Goal: Complete application form: Complete application form

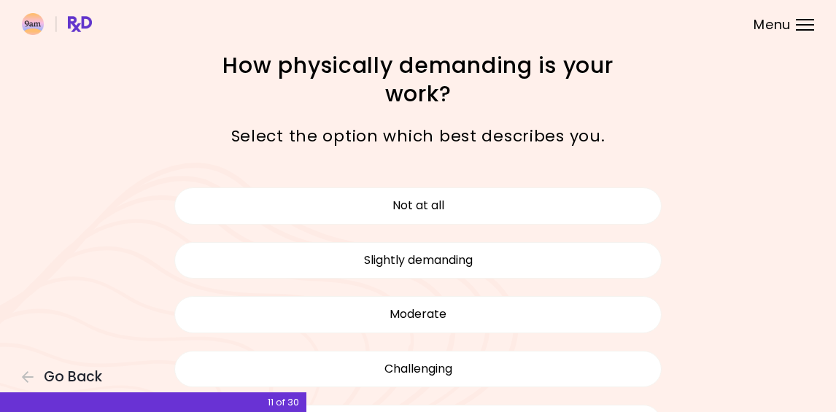
click at [476, 211] on button "Not at all" at bounding box center [417, 205] width 487 height 36
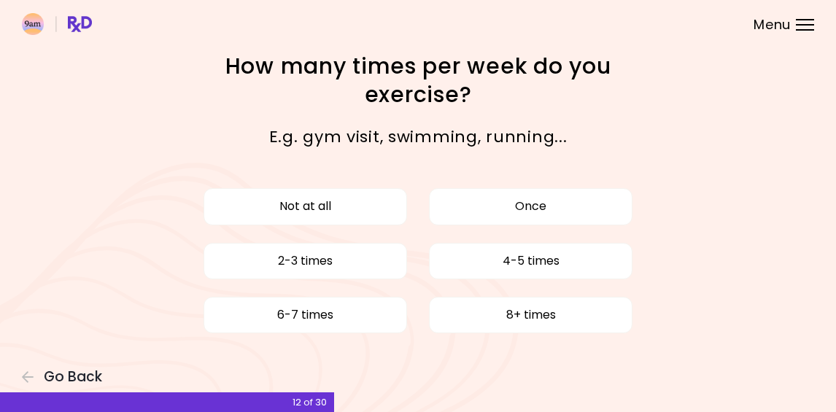
click at [358, 333] on button "6-7 times" at bounding box center [304, 315] width 203 height 36
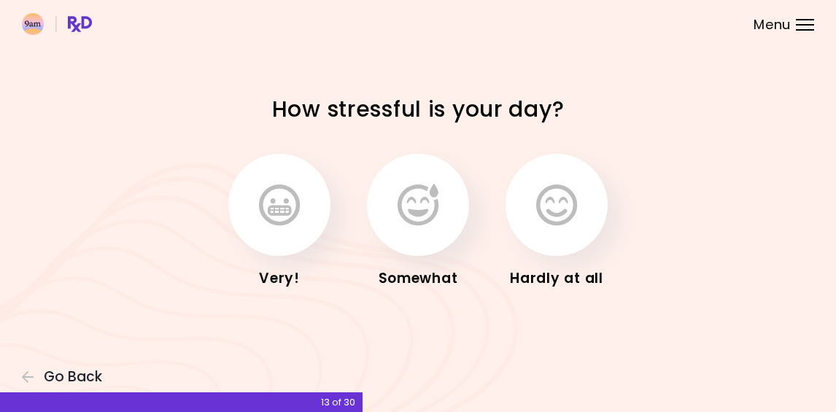
click at [561, 222] on icon "button" at bounding box center [556, 205] width 41 height 42
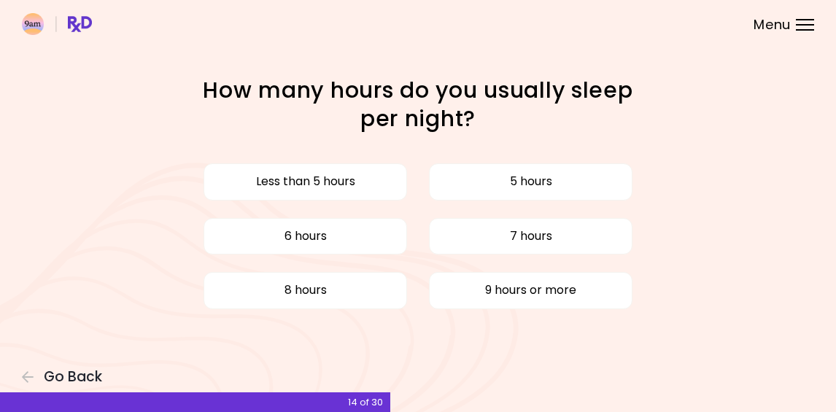
click at [362, 300] on button "8 hours" at bounding box center [304, 290] width 203 height 36
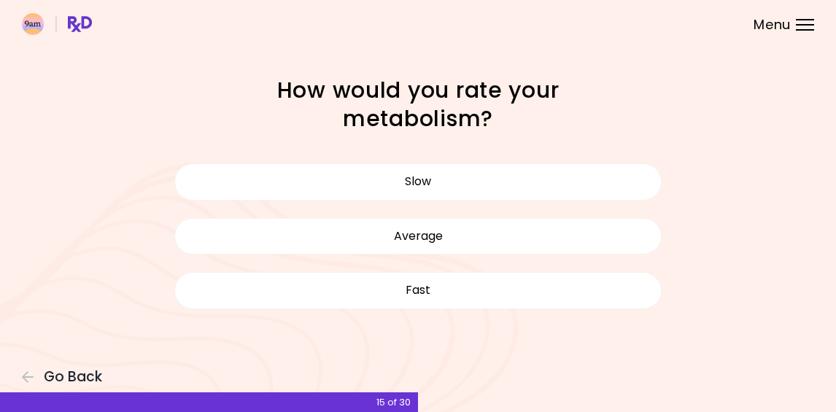
click at [484, 242] on button "Average" at bounding box center [417, 236] width 487 height 36
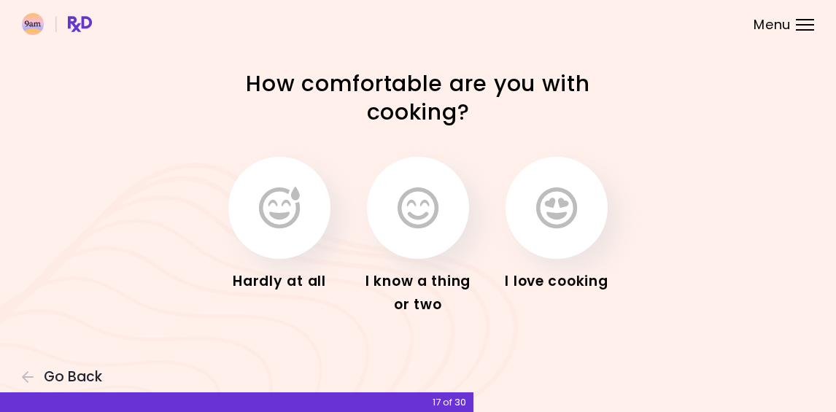
click at [562, 214] on icon "button" at bounding box center [556, 208] width 41 height 42
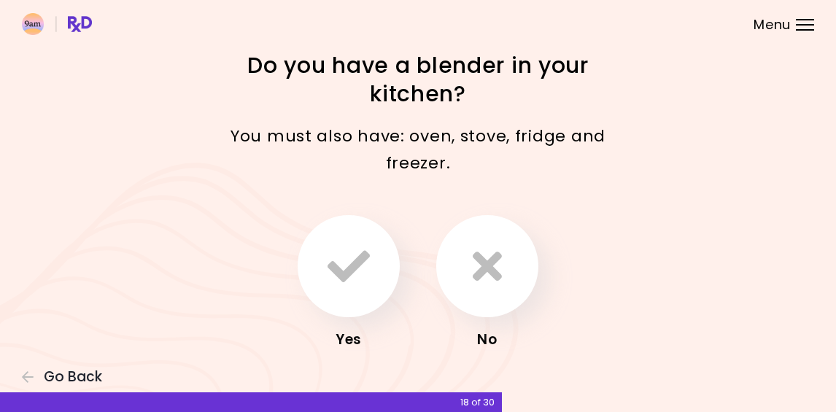
click at [355, 276] on icon "button" at bounding box center [348, 266] width 42 height 42
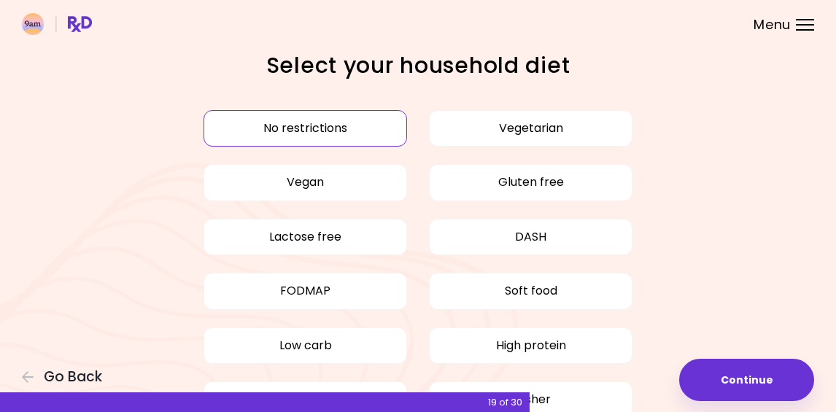
click at [377, 354] on button "Low carb" at bounding box center [304, 345] width 203 height 36
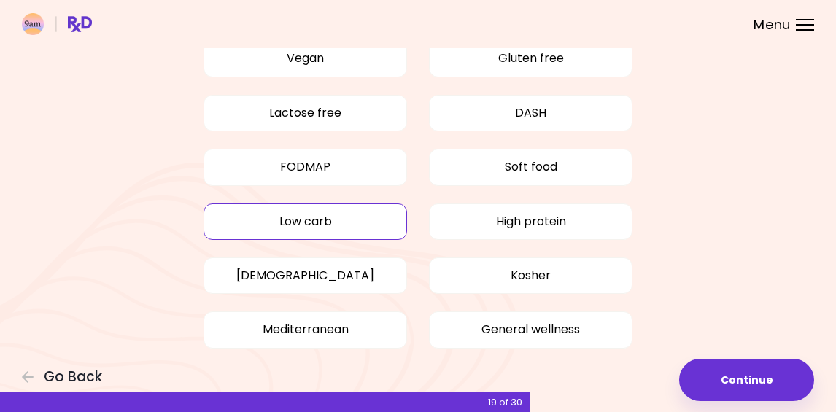
scroll to position [123, 0]
click at [723, 382] on button "Continue" at bounding box center [746, 380] width 135 height 42
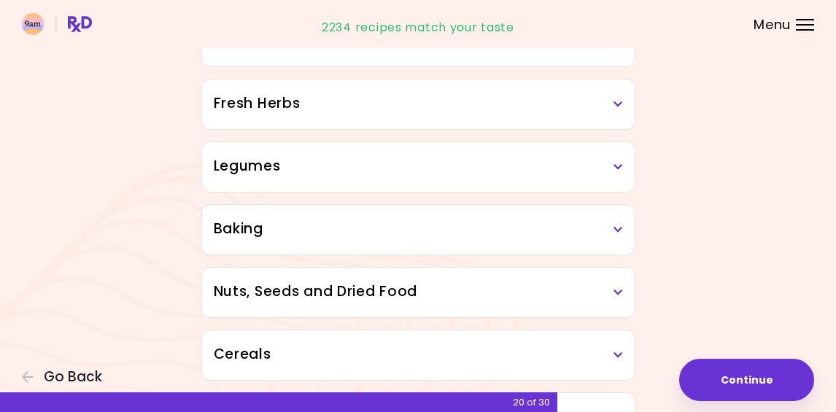
scroll to position [546, 0]
click at [617, 166] on icon at bounding box center [617, 166] width 9 height 10
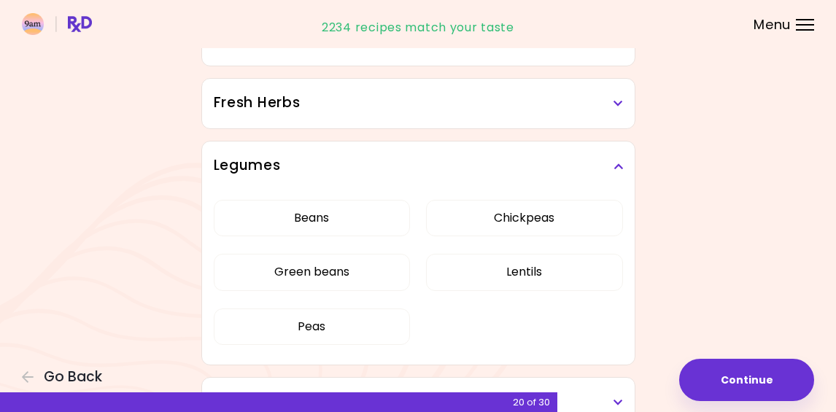
click at [691, 198] on div "Dried Herbs and Spices Adobo Annatto seeds Chilli Cinnamon Cumin [PERSON_NAME] …" at bounding box center [418, 205] width 598 height 1198
click at [618, 167] on icon at bounding box center [617, 166] width 9 height 10
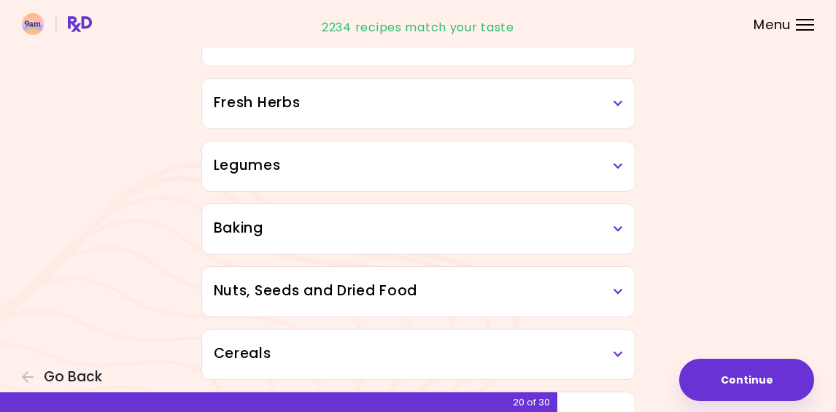
click at [621, 170] on icon at bounding box center [617, 166] width 9 height 10
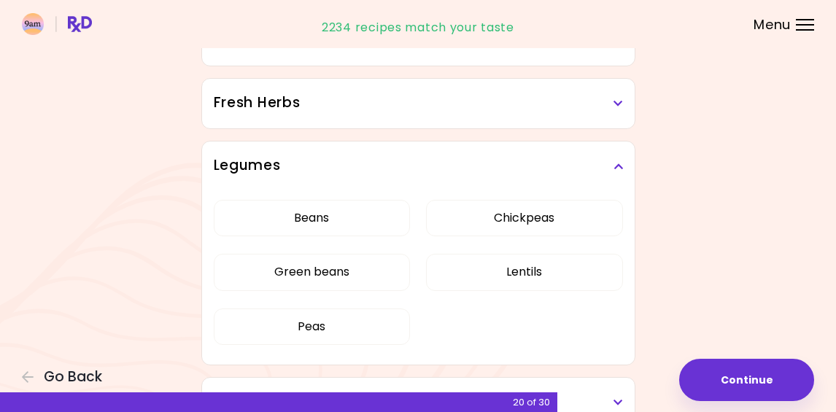
click at [616, 171] on icon at bounding box center [617, 166] width 9 height 10
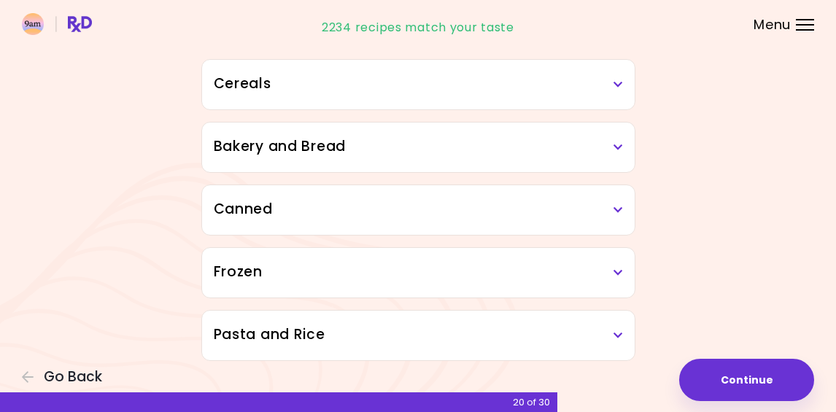
scroll to position [816, 0]
click at [613, 216] on h3 "Canned" at bounding box center [418, 209] width 409 height 21
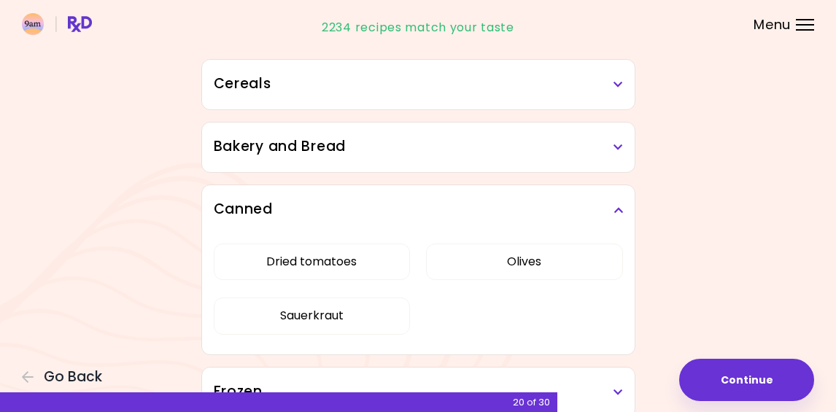
click at [354, 319] on button "Sauerkraut" at bounding box center [312, 316] width 196 height 36
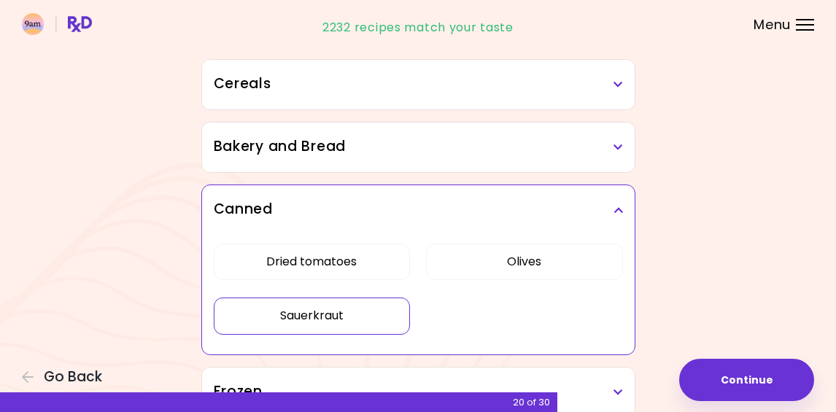
click at [614, 214] on icon at bounding box center [617, 210] width 9 height 10
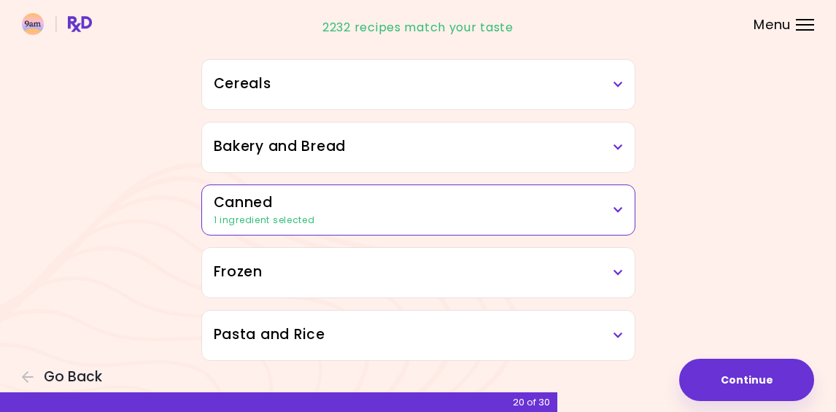
click at [619, 276] on icon at bounding box center [617, 273] width 9 height 10
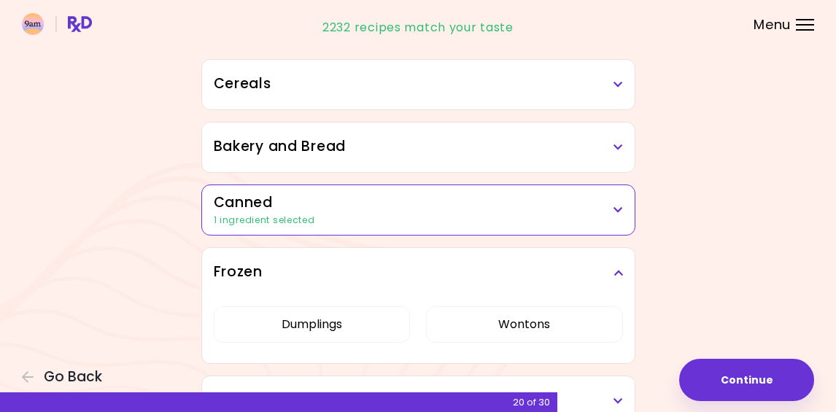
click at [378, 334] on button "Dumplings" at bounding box center [312, 324] width 196 height 36
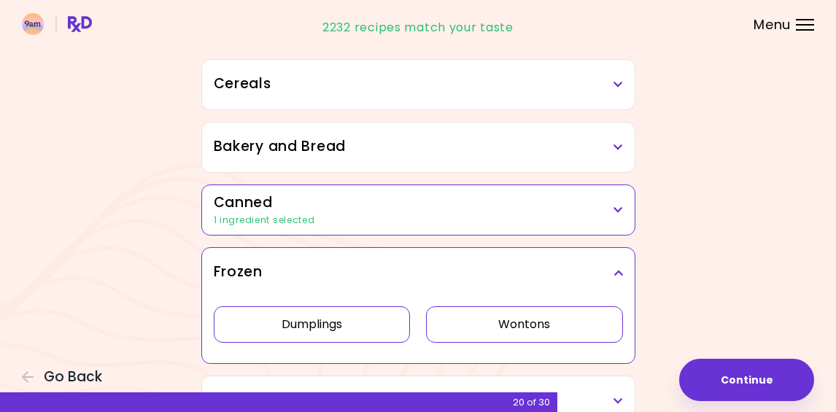
click at [548, 334] on button "Wontons" at bounding box center [524, 324] width 196 height 36
click at [616, 275] on icon at bounding box center [617, 273] width 9 height 10
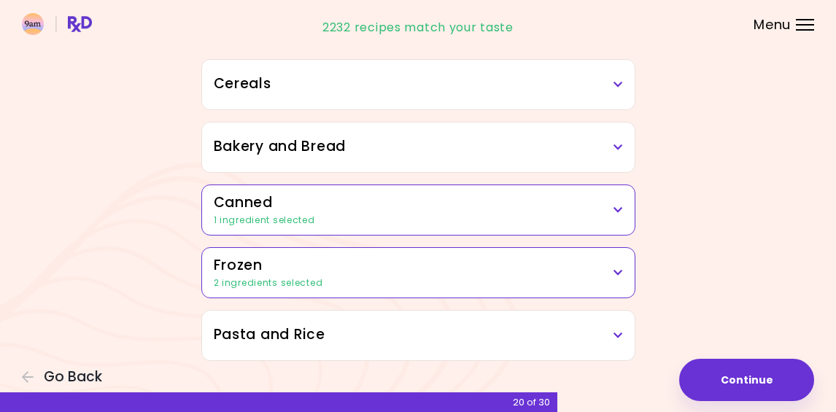
click at [619, 349] on div "Pasta and Rice" at bounding box center [418, 336] width 432 height 50
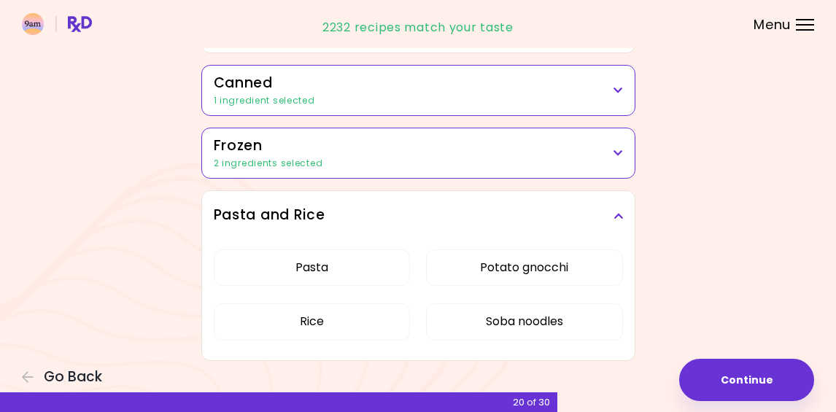
scroll to position [936, 0]
click at [572, 327] on button "Soba noodles" at bounding box center [524, 321] width 196 height 36
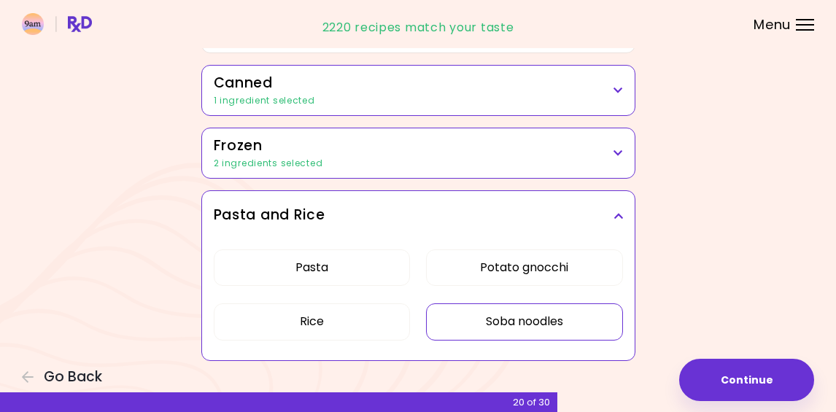
click at [621, 219] on icon at bounding box center [617, 216] width 9 height 10
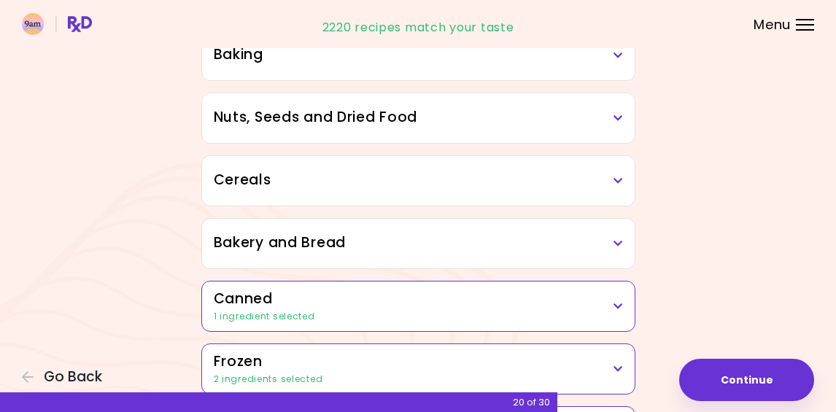
scroll to position [723, 0]
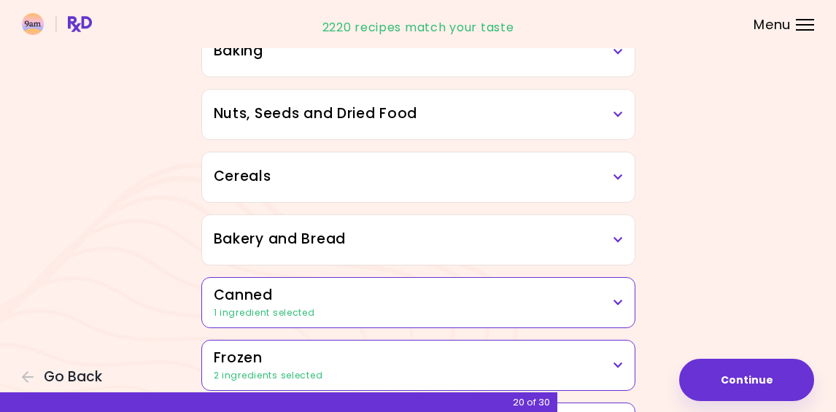
click at [616, 180] on icon at bounding box center [617, 177] width 9 height 10
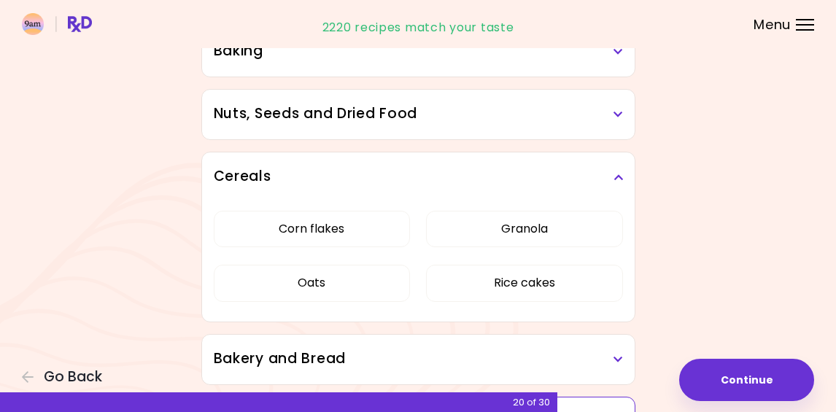
click at [620, 184] on h3 "Cereals" at bounding box center [418, 176] width 409 height 21
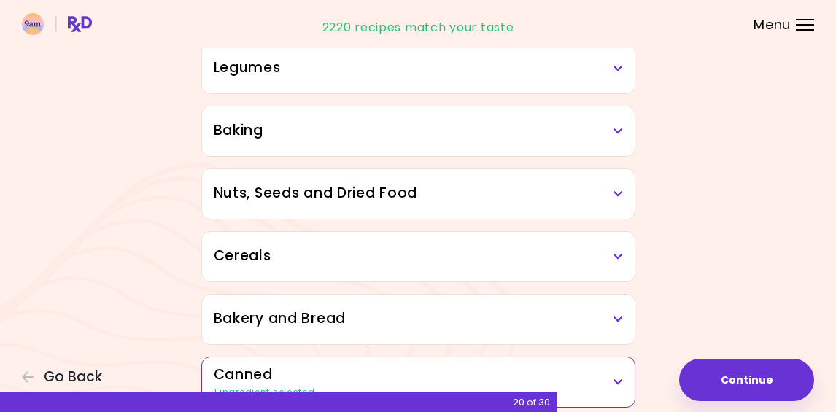
scroll to position [645, 0]
click at [607, 131] on h3 "Baking" at bounding box center [418, 130] width 409 height 21
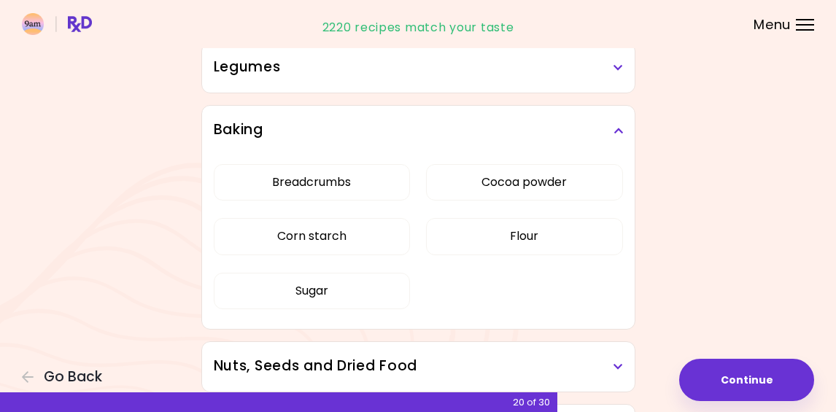
click at [617, 135] on icon at bounding box center [617, 130] width 9 height 10
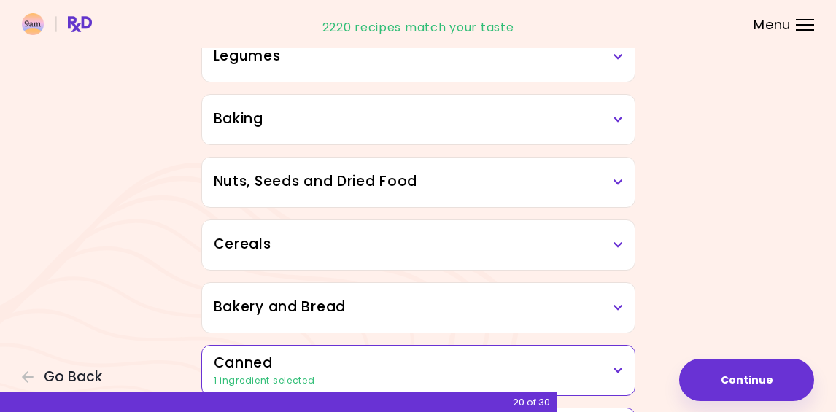
scroll to position [664, 0]
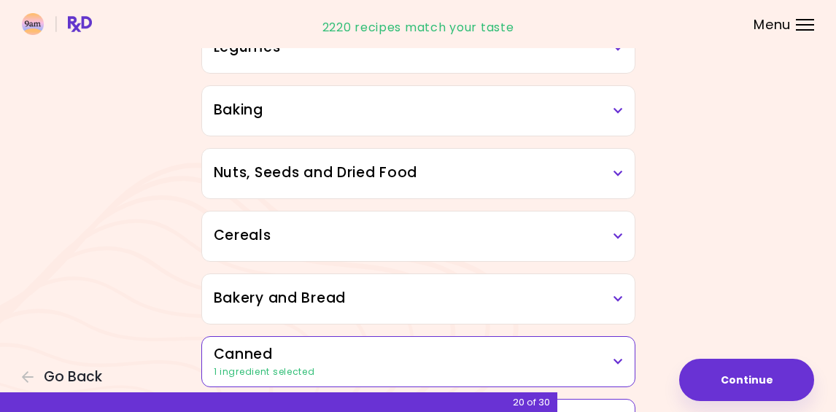
click at [612, 318] on div "Bakery and Bread" at bounding box center [418, 299] width 432 height 50
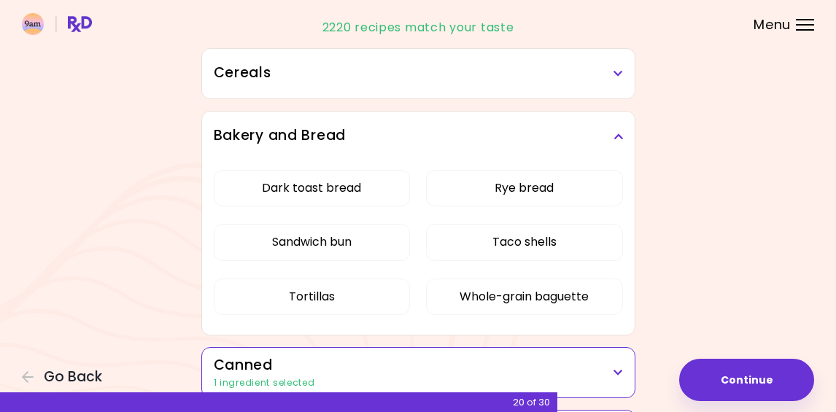
click at [612, 141] on h3 "Bakery and Bread" at bounding box center [418, 135] width 409 height 21
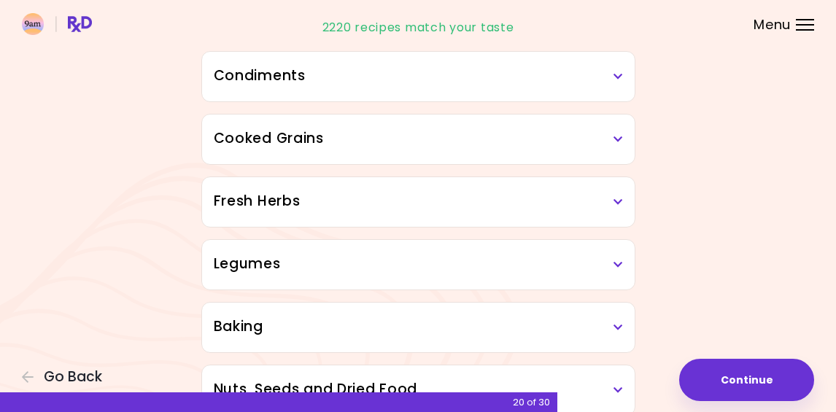
scroll to position [450, 0]
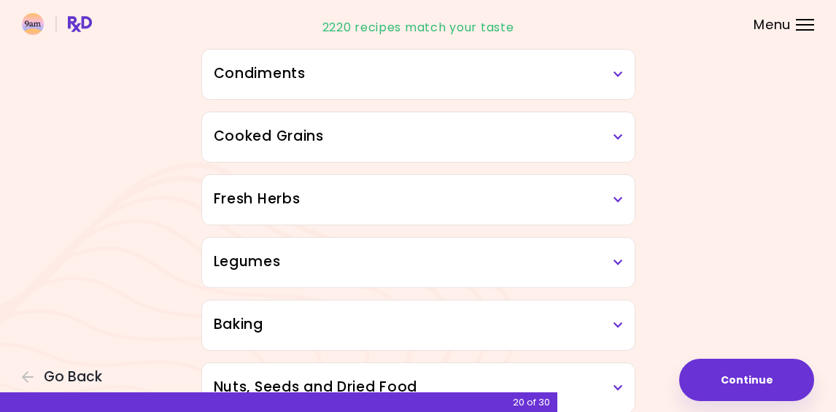
click at [613, 201] on icon at bounding box center [617, 200] width 9 height 10
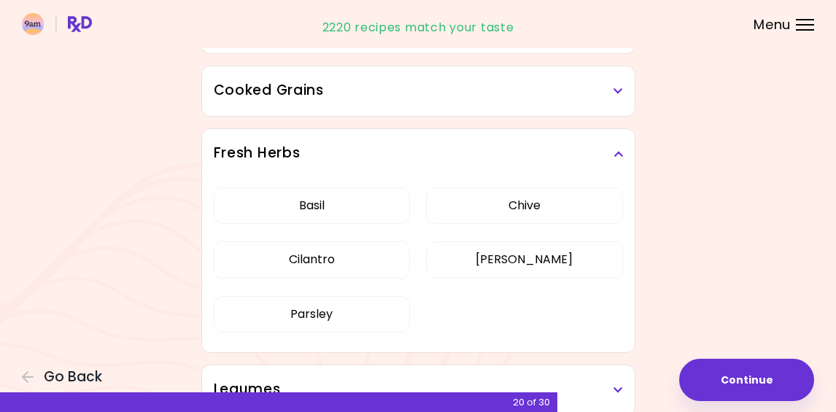
scroll to position [495, 0]
click at [618, 144] on h3 "Fresh Herbs" at bounding box center [418, 154] width 409 height 21
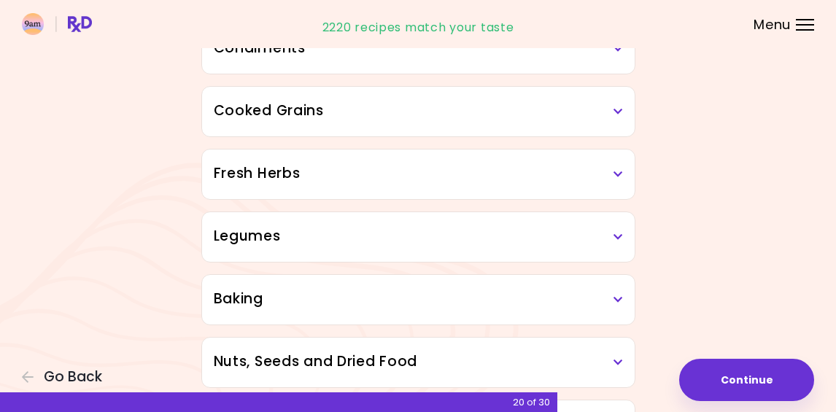
scroll to position [480, 0]
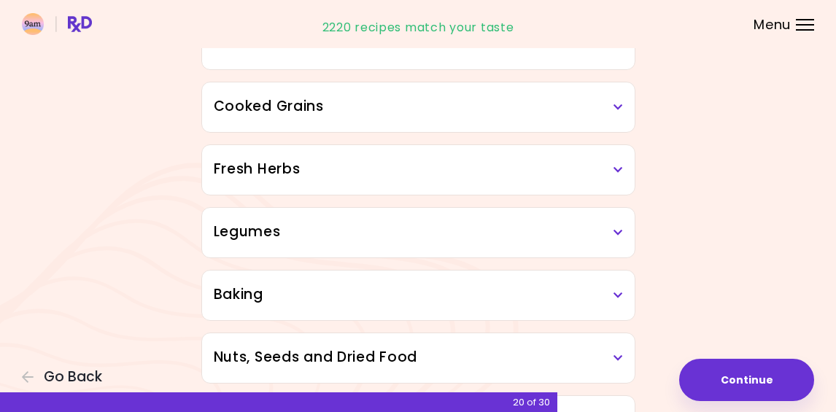
click at [616, 114] on h3 "Cooked Grains" at bounding box center [418, 106] width 409 height 21
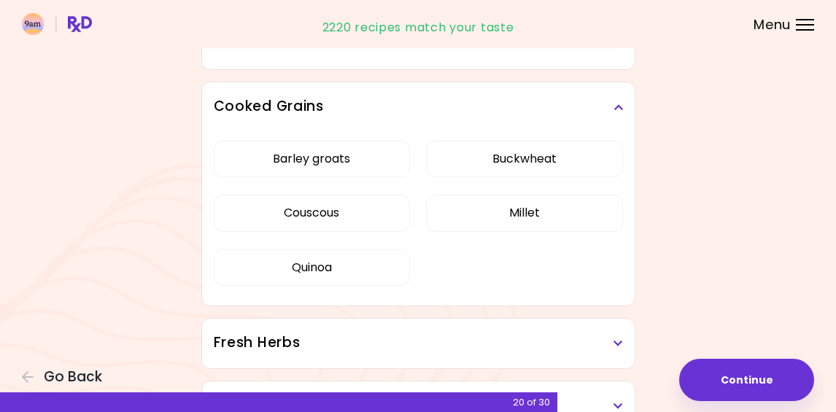
click at [607, 114] on h3 "Cooked Grains" at bounding box center [418, 106] width 409 height 21
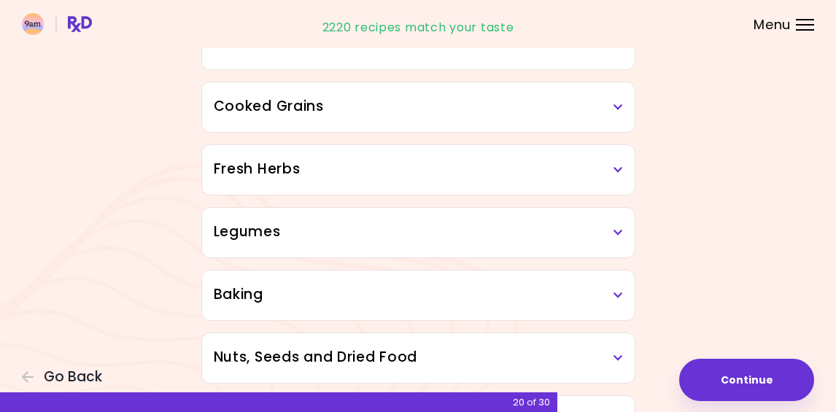
click at [613, 112] on h3 "Cooked Grains" at bounding box center [418, 106] width 409 height 21
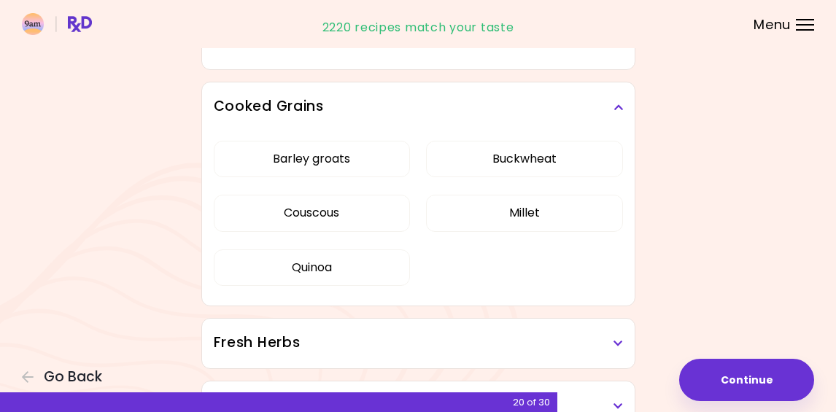
click at [617, 109] on icon at bounding box center [617, 107] width 9 height 10
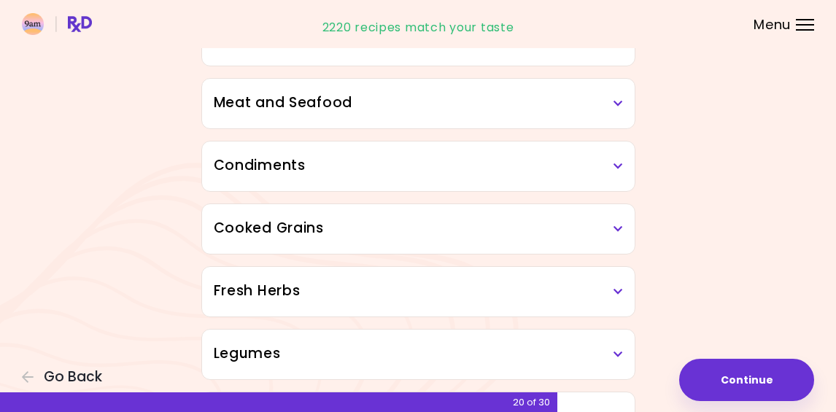
scroll to position [360, 0]
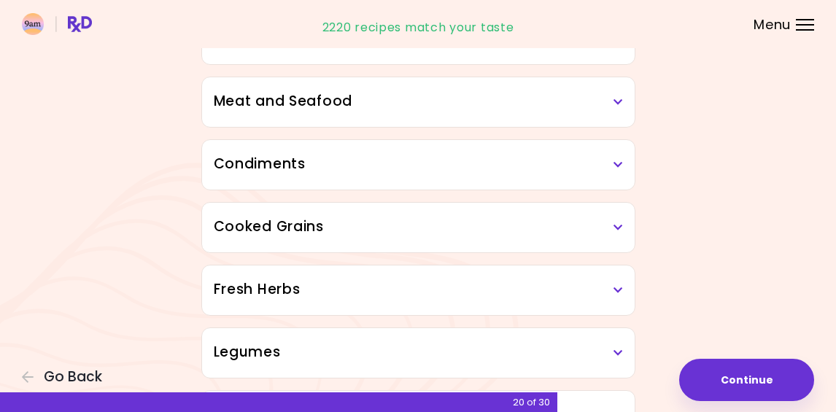
click at [620, 140] on div "Condiments" at bounding box center [418, 165] width 432 height 50
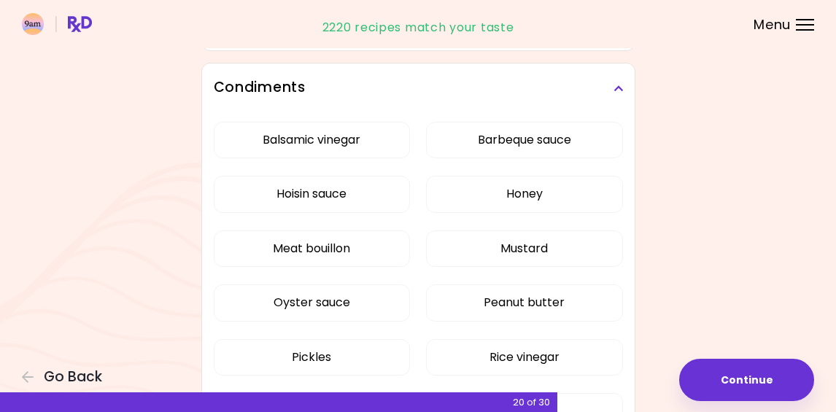
scroll to position [438, 0]
click at [616, 90] on icon at bounding box center [617, 87] width 9 height 10
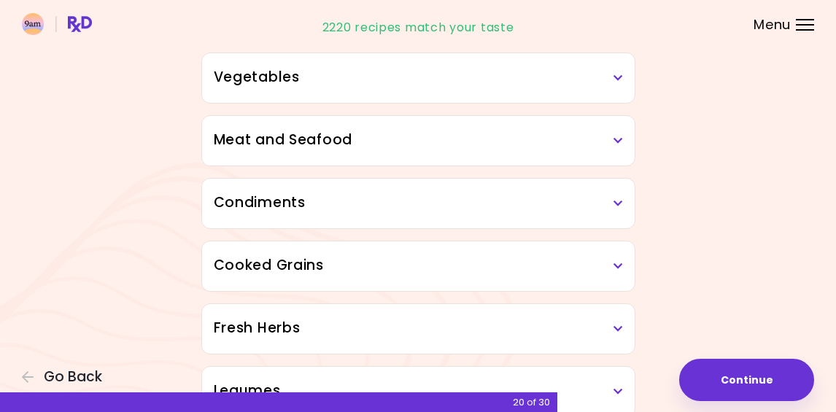
scroll to position [320, 0]
click at [610, 227] on div "Condiments" at bounding box center [418, 204] width 432 height 50
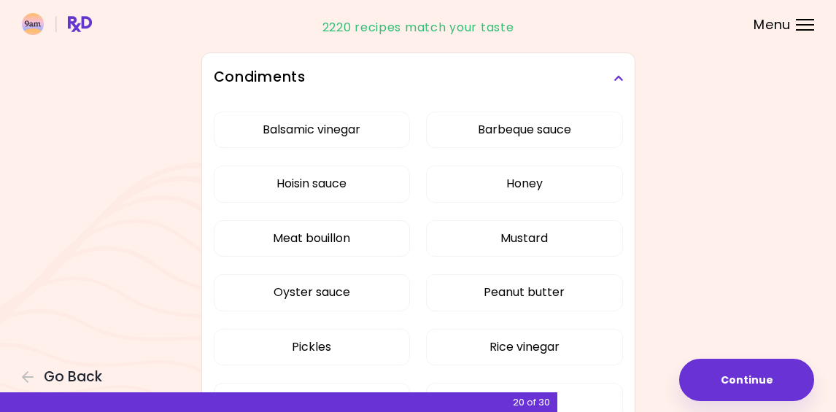
scroll to position [448, 0]
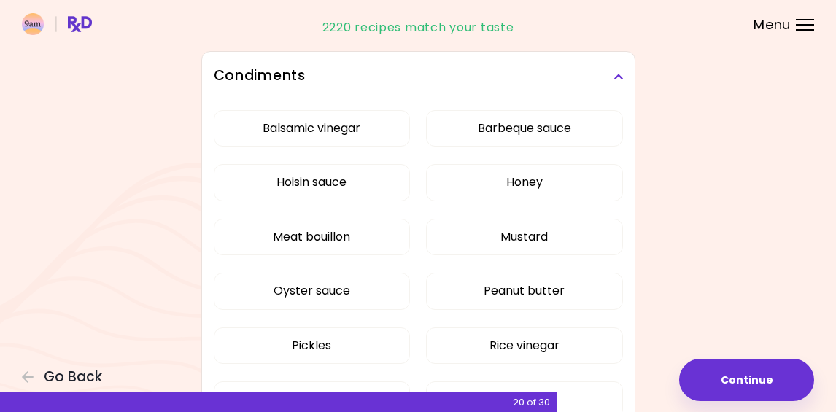
click at [607, 80] on h3 "Condiments" at bounding box center [418, 76] width 409 height 21
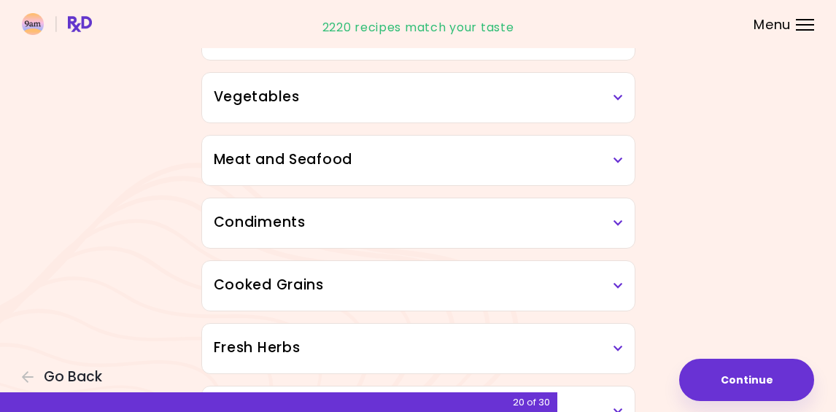
scroll to position [303, 0]
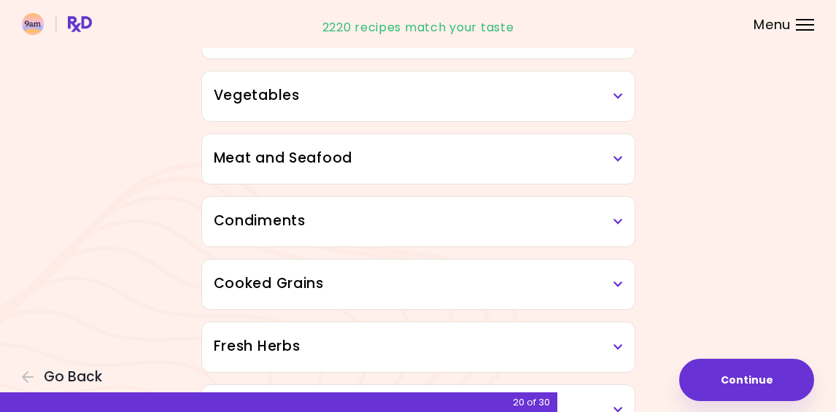
click at [613, 158] on icon at bounding box center [617, 159] width 9 height 10
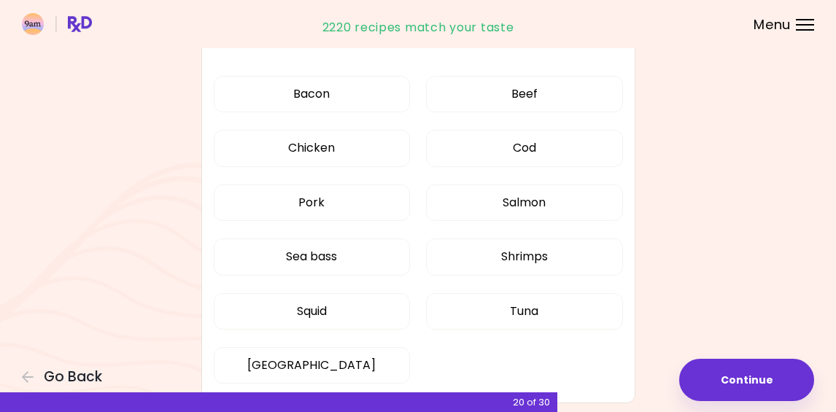
scroll to position [423, 0]
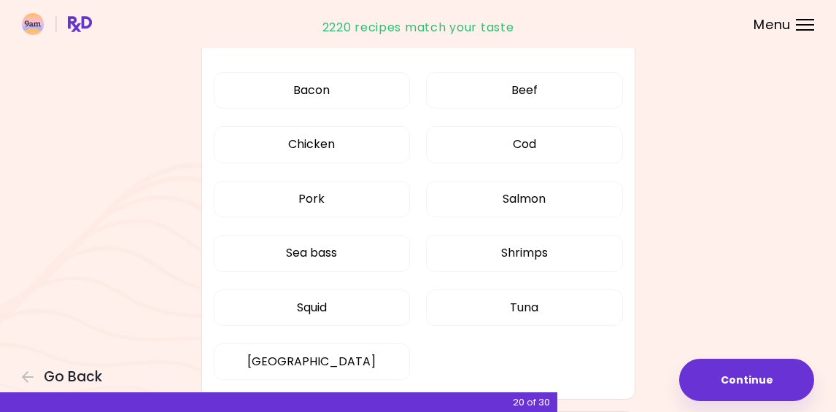
click at [553, 205] on button "Salmon" at bounding box center [524, 199] width 196 height 36
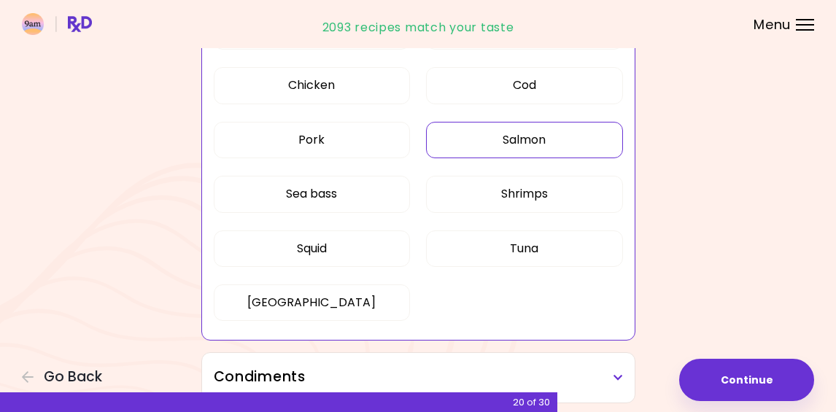
scroll to position [483, 0]
click at [362, 252] on button "Squid" at bounding box center [312, 248] width 196 height 36
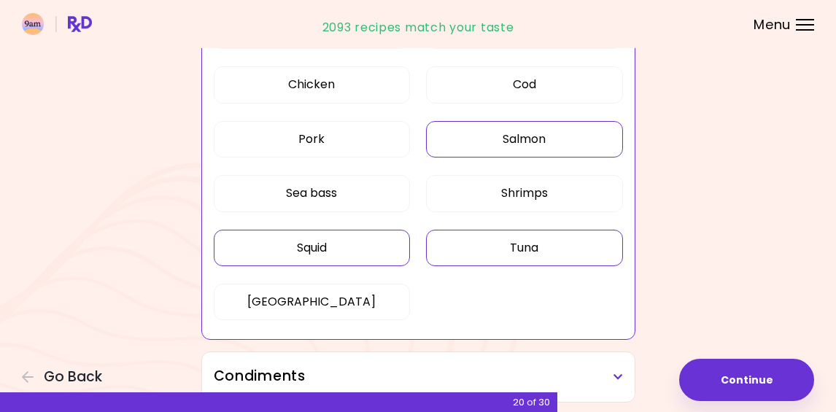
click at [493, 247] on button "Tuna" at bounding box center [524, 248] width 196 height 36
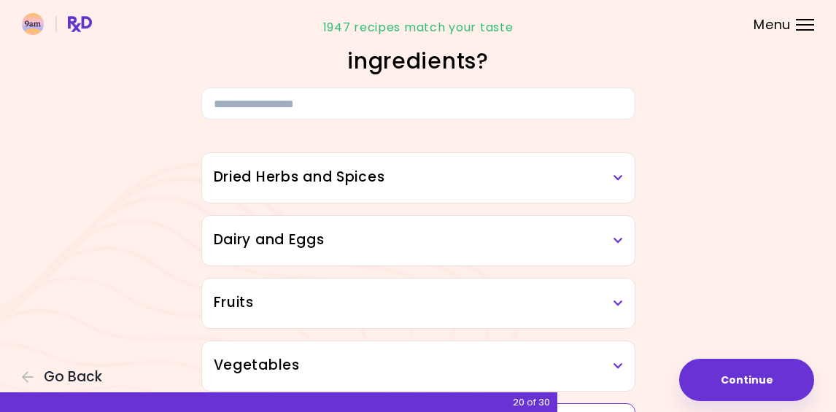
scroll to position [43, 0]
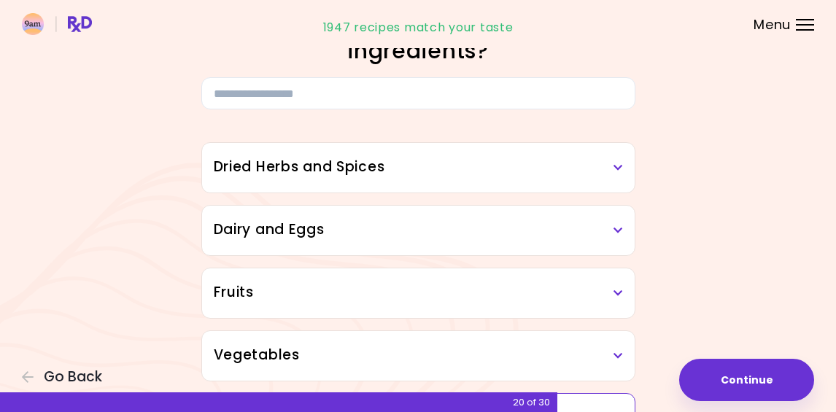
click at [583, 305] on div "Fruits" at bounding box center [418, 293] width 432 height 50
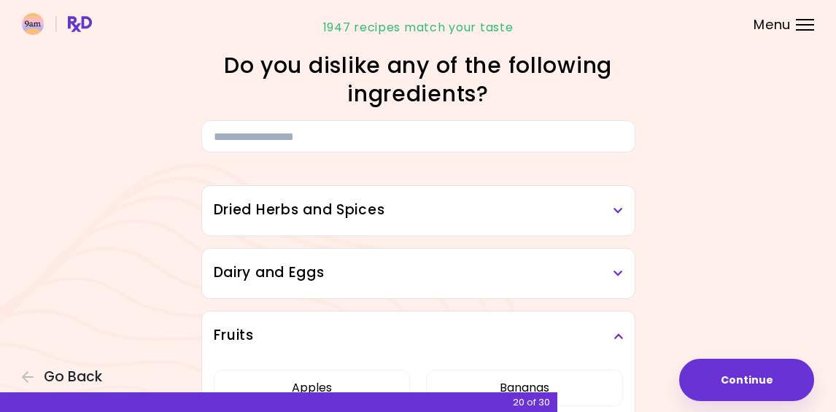
scroll to position [0, 0]
click at [605, 282] on h3 "Dairy and Eggs" at bounding box center [418, 273] width 409 height 21
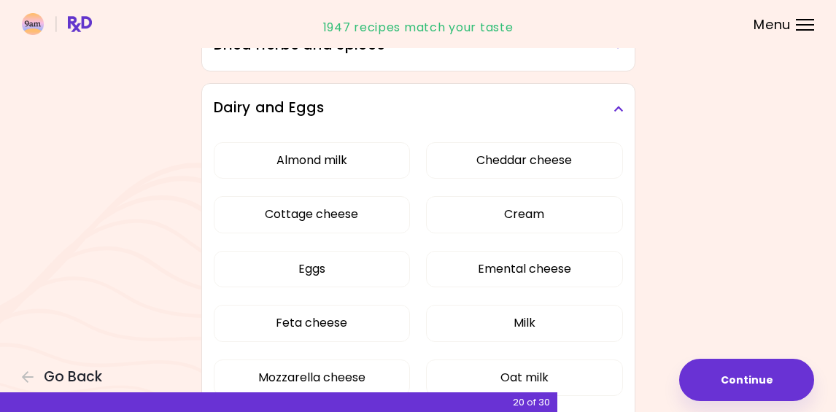
scroll to position [168, 0]
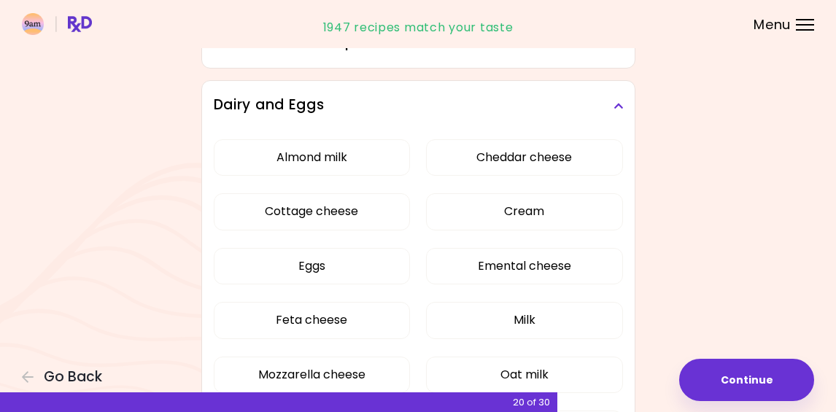
click at [357, 158] on button "Almond milk" at bounding box center [312, 157] width 196 height 36
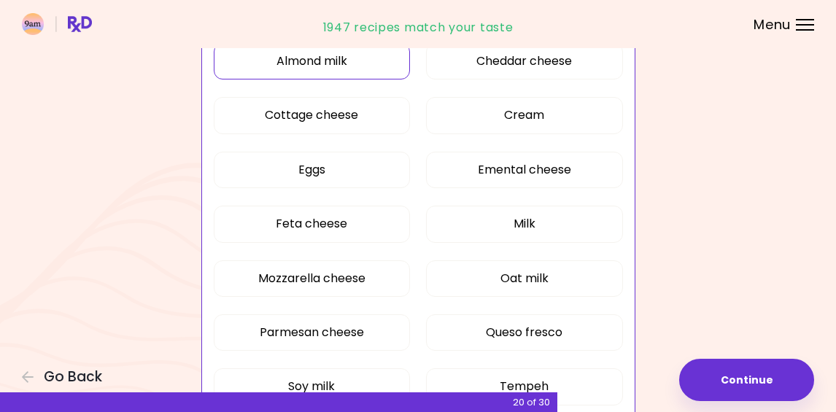
scroll to position [265, 0]
click at [544, 177] on button "Emental cheese" at bounding box center [524, 169] width 196 height 36
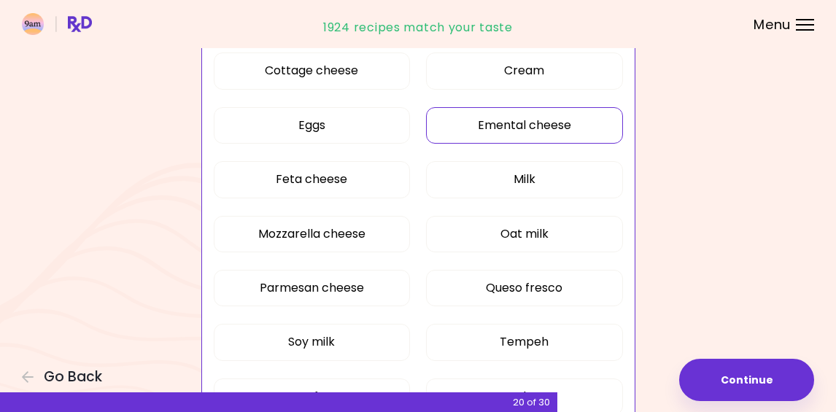
scroll to position [309, 0]
click at [553, 240] on button "Oat milk" at bounding box center [524, 233] width 196 height 36
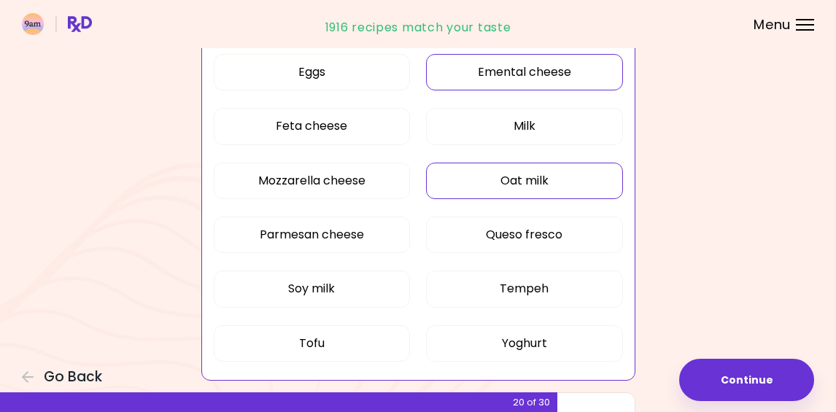
scroll to position [368, 0]
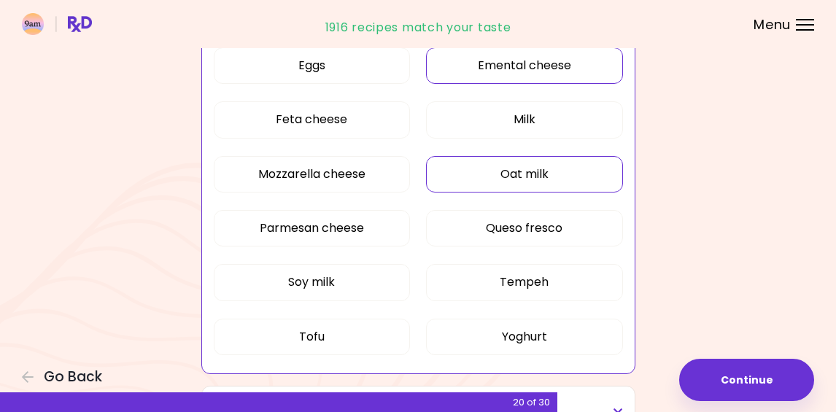
click at [343, 285] on button "Soy milk" at bounding box center [312, 282] width 196 height 36
click at [373, 343] on button "Tofu" at bounding box center [312, 337] width 196 height 36
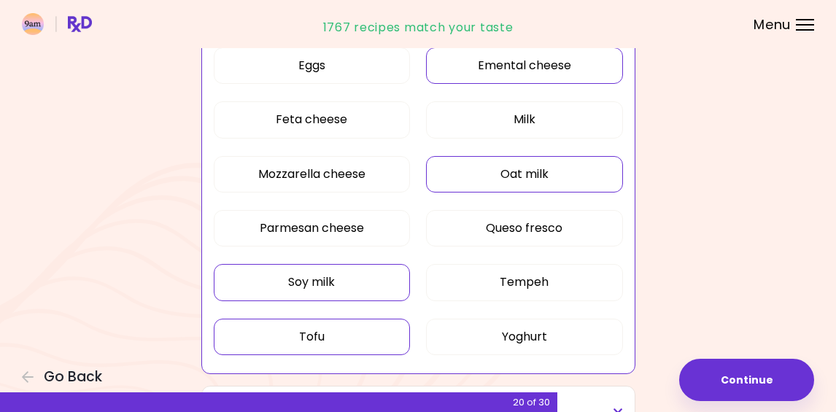
click at [553, 282] on button "Tempeh" at bounding box center [524, 282] width 196 height 36
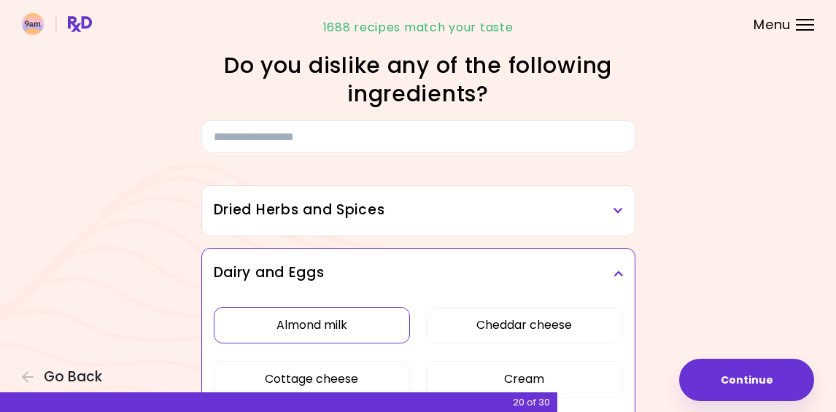
scroll to position [0, 0]
click at [583, 211] on h3 "Dried Herbs and Spices" at bounding box center [418, 210] width 409 height 21
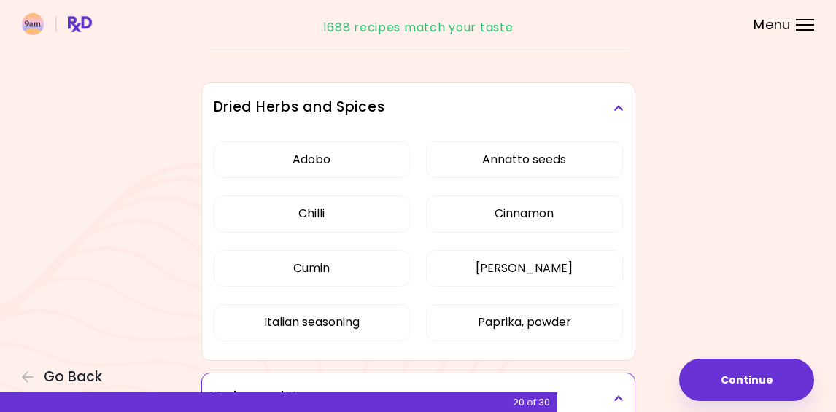
scroll to position [102, 0]
click at [554, 273] on button "[PERSON_NAME]" at bounding box center [524, 269] width 196 height 36
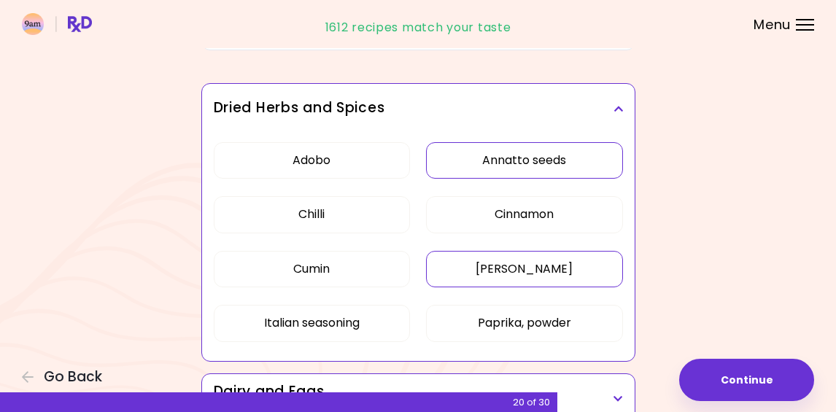
click at [541, 165] on button "Annatto seeds" at bounding box center [524, 160] width 196 height 36
click at [618, 114] on icon at bounding box center [617, 109] width 9 height 10
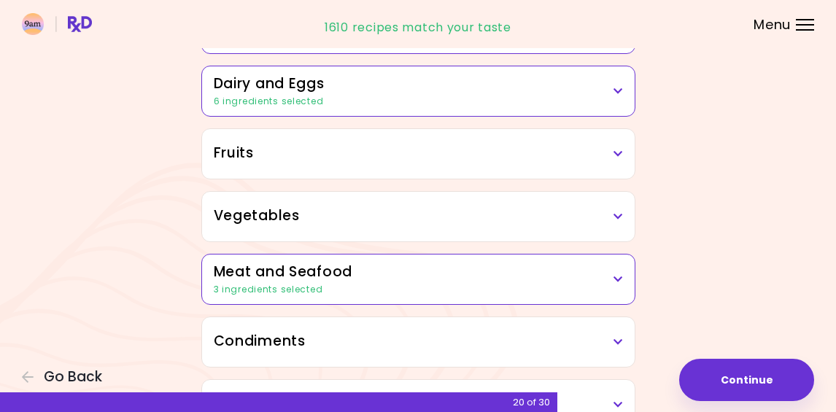
scroll to position [185, 0]
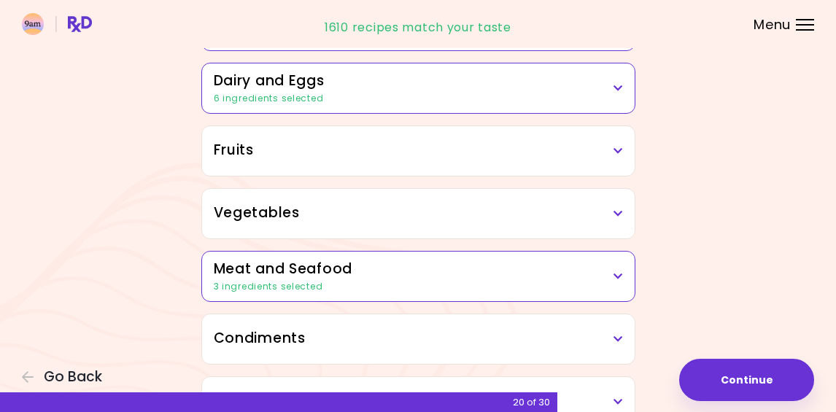
click at [611, 159] on h3 "Fruits" at bounding box center [418, 150] width 409 height 21
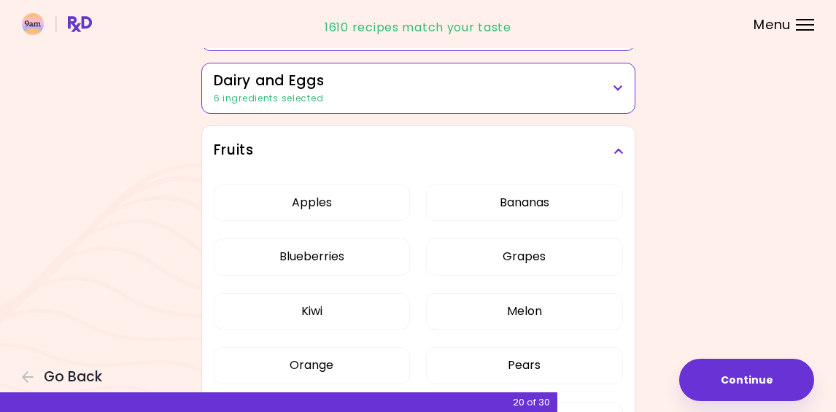
click at [620, 158] on h3 "Fruits" at bounding box center [418, 150] width 409 height 21
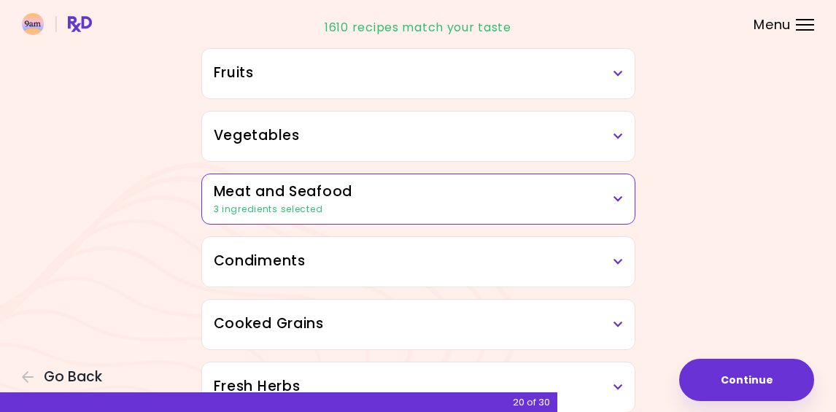
scroll to position [261, 0]
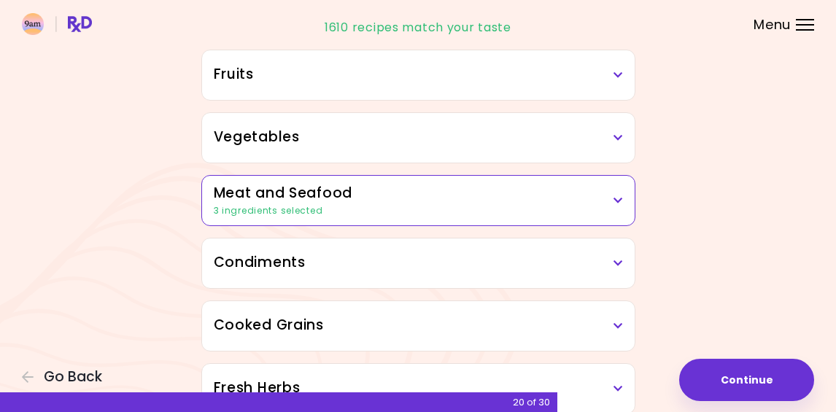
click at [616, 147] on h3 "Vegetables" at bounding box center [418, 137] width 409 height 21
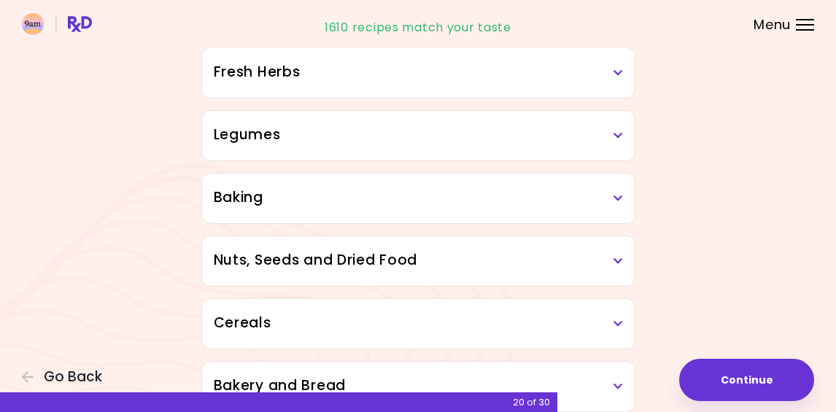
scroll to position [1453, 0]
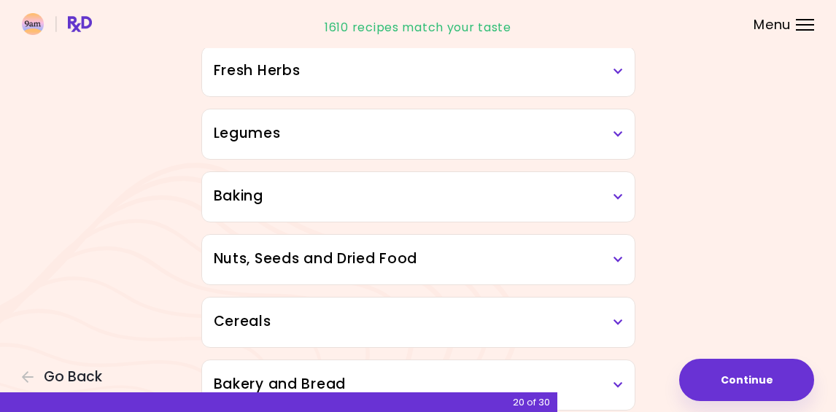
click at [618, 141] on h3 "Legumes" at bounding box center [418, 133] width 409 height 21
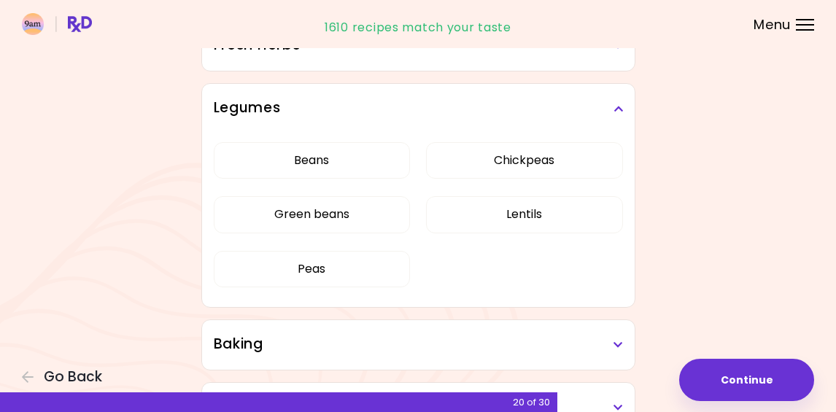
scroll to position [1488, 0]
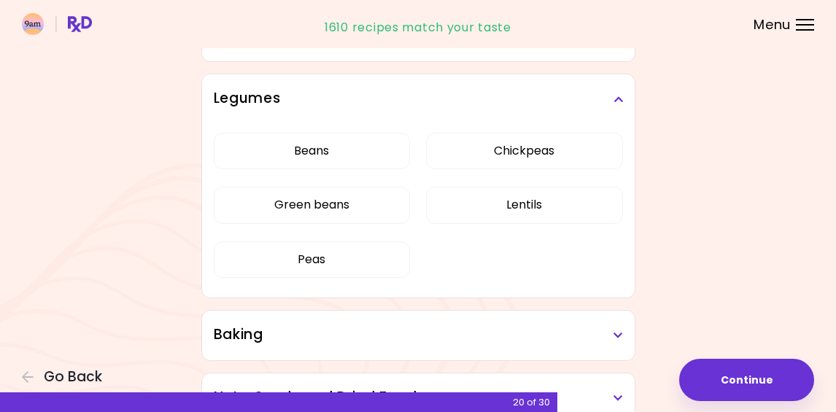
click at [618, 101] on icon at bounding box center [617, 99] width 9 height 10
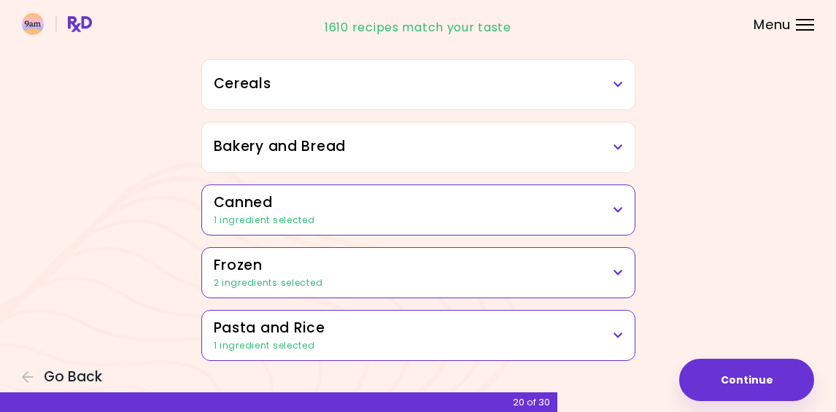
scroll to position [1691, 0]
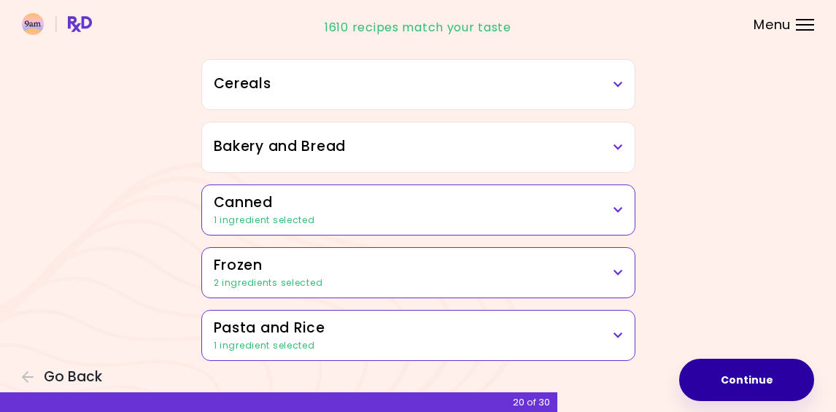
click at [746, 376] on button "Continue" at bounding box center [746, 380] width 135 height 42
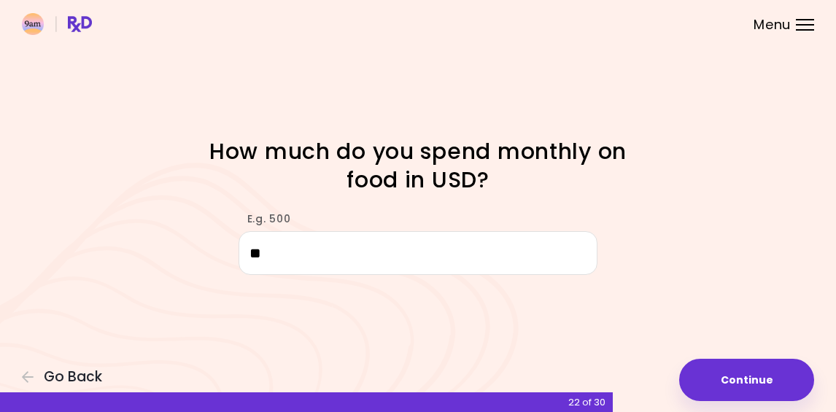
type input "***"
click at [737, 384] on button "Continue" at bounding box center [746, 380] width 135 height 42
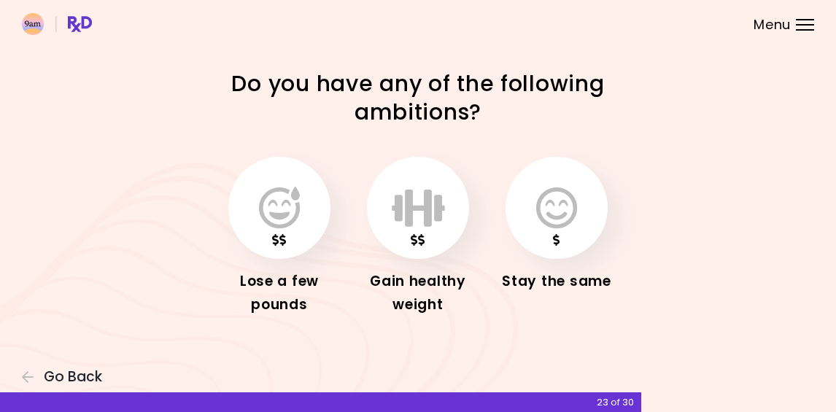
click at [273, 210] on icon "button" at bounding box center [279, 208] width 41 height 42
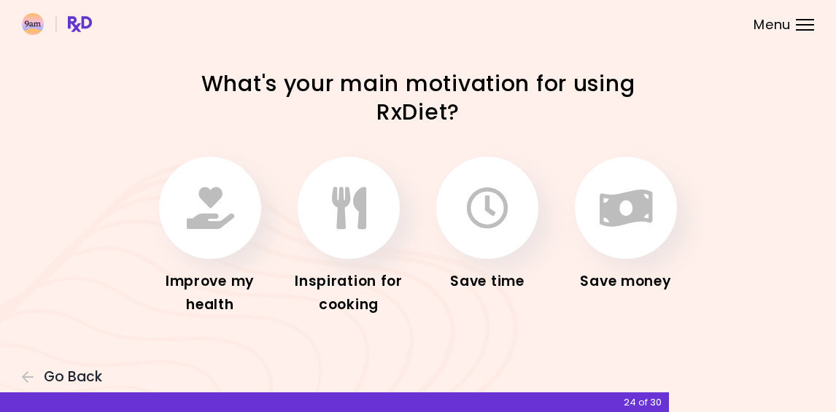
click at [85, 381] on span "Go Back" at bounding box center [73, 377] width 58 height 16
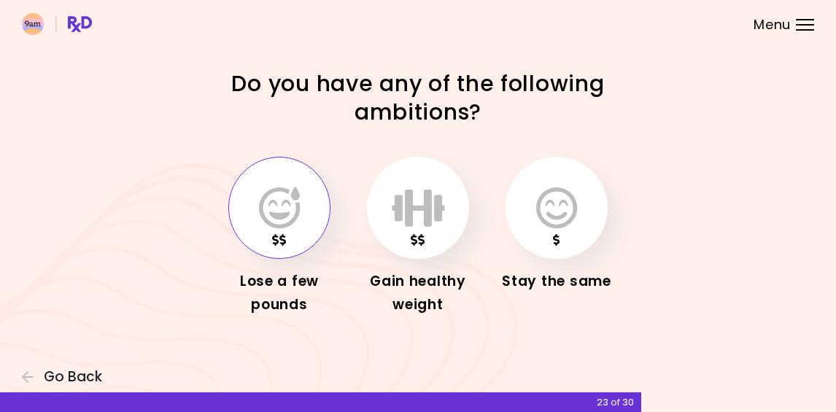
click at [298, 198] on icon "button" at bounding box center [279, 208] width 41 height 42
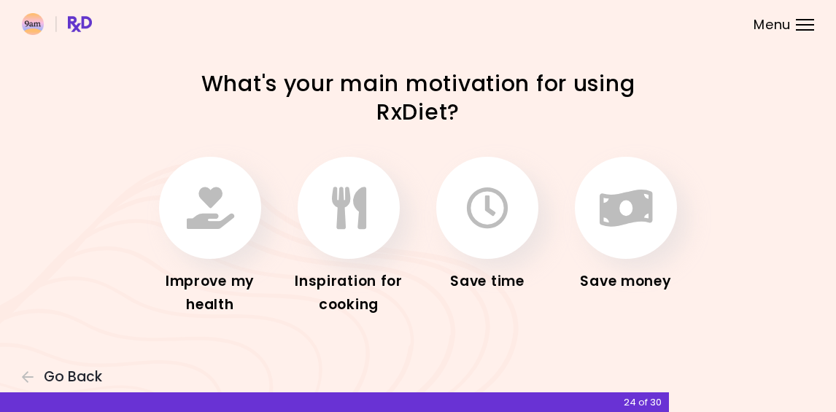
click at [208, 214] on icon "button" at bounding box center [210, 208] width 47 height 42
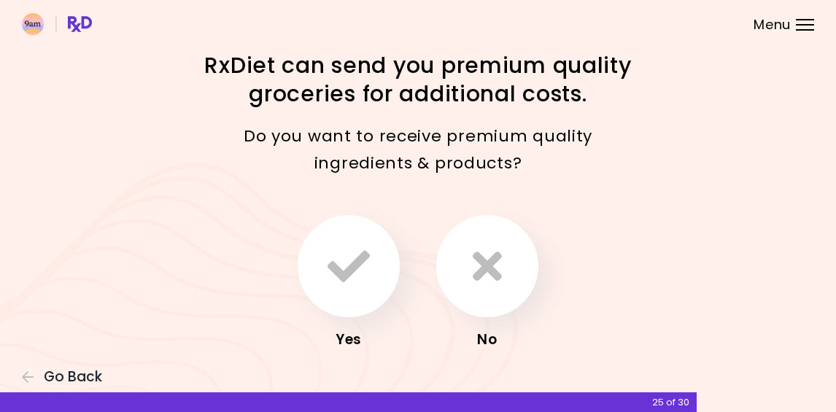
click at [489, 274] on icon "button" at bounding box center [487, 266] width 29 height 42
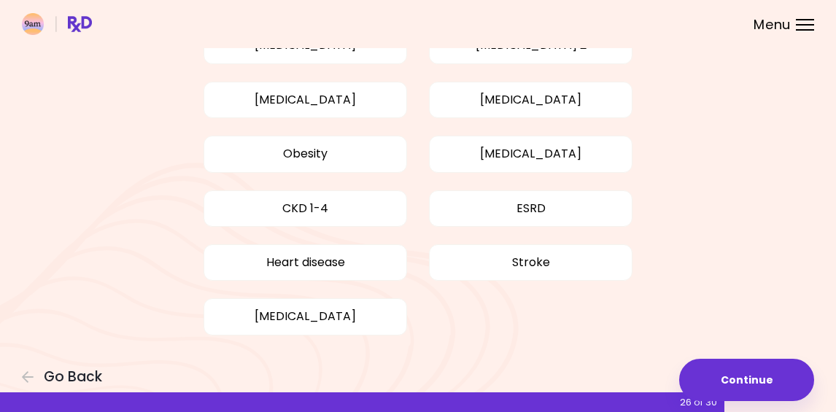
scroll to position [160, 0]
click at [363, 265] on button "Heart disease" at bounding box center [304, 263] width 203 height 36
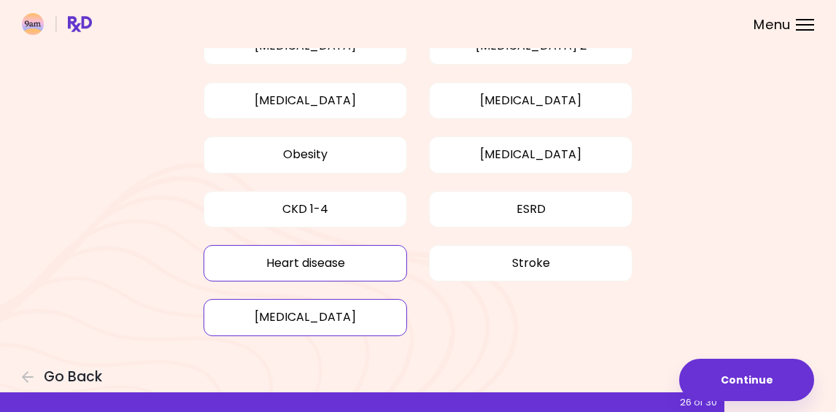
click at [346, 322] on button "[MEDICAL_DATA]" at bounding box center [304, 317] width 203 height 36
click at [349, 319] on button "[MEDICAL_DATA]" at bounding box center [304, 317] width 203 height 36
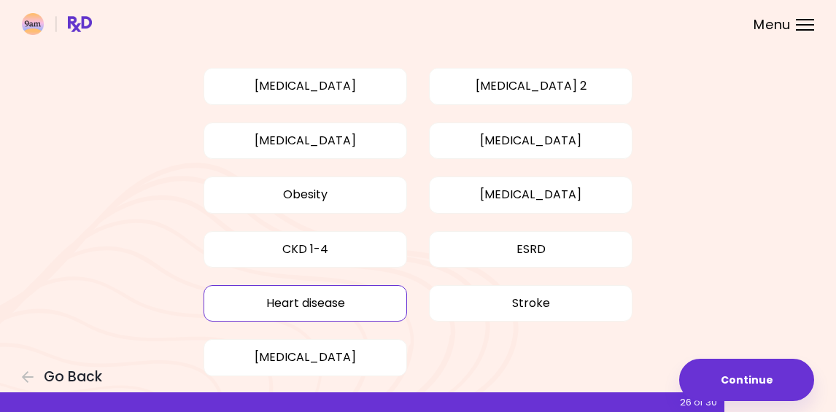
scroll to position [116, 0]
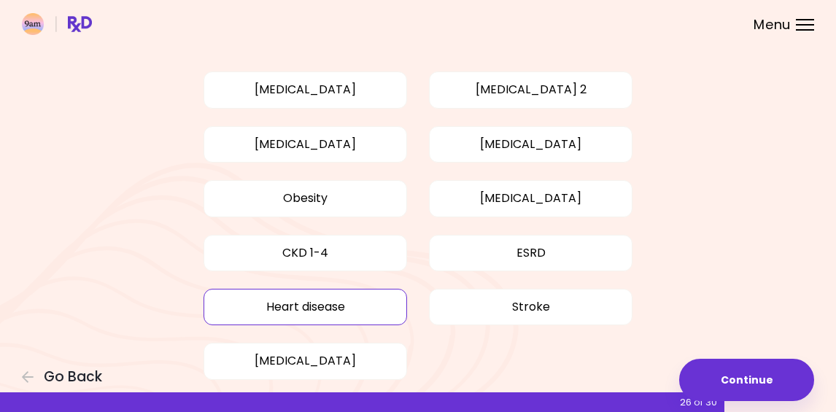
click at [567, 152] on button "[MEDICAL_DATA]" at bounding box center [530, 144] width 203 height 36
click at [559, 88] on button "[MEDICAL_DATA] 2" at bounding box center [530, 89] width 203 height 36
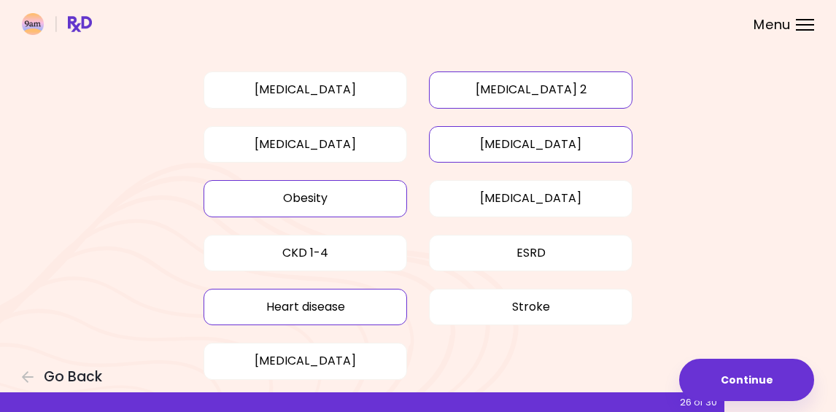
click at [363, 196] on button "Obesity" at bounding box center [304, 198] width 203 height 36
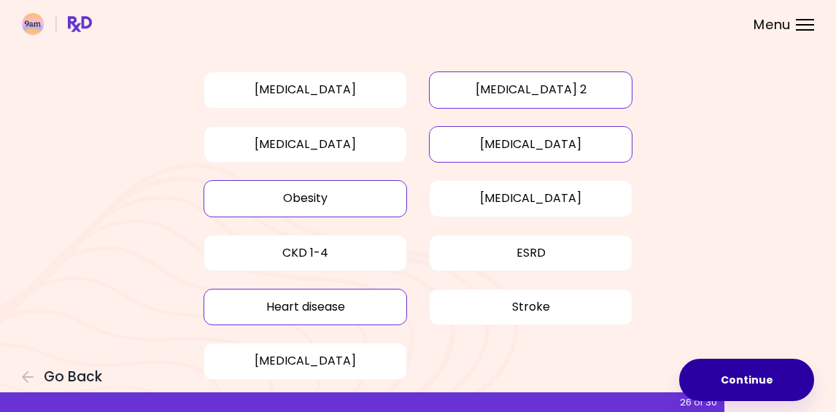
click at [750, 379] on button "Continue" at bounding box center [746, 380] width 135 height 42
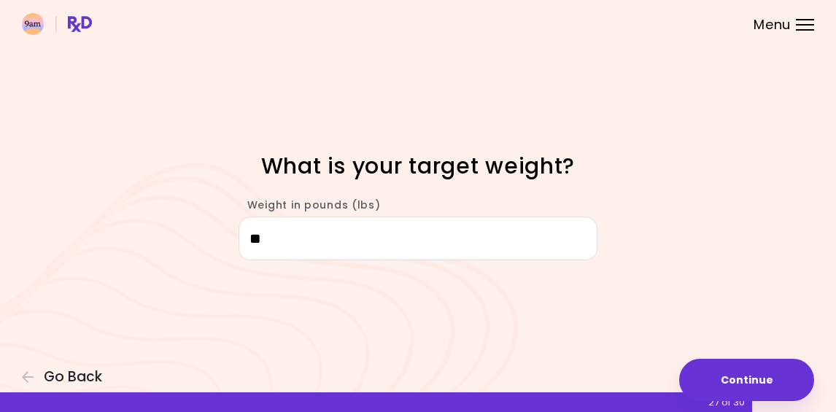
type input "***"
click at [726, 391] on button "Continue" at bounding box center [746, 380] width 135 height 42
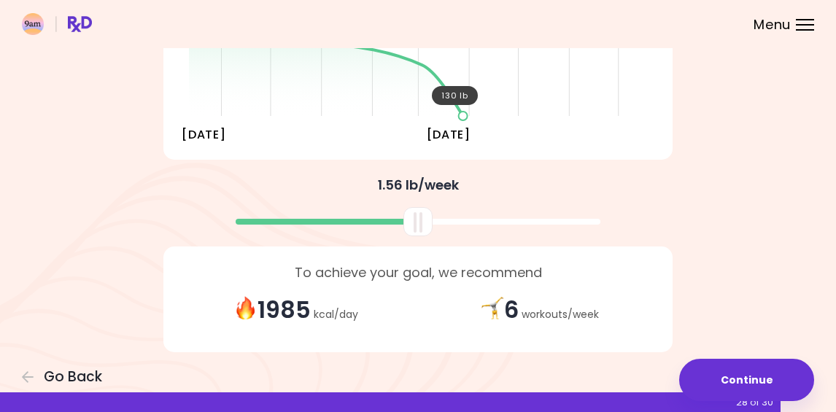
scroll to position [282, 0]
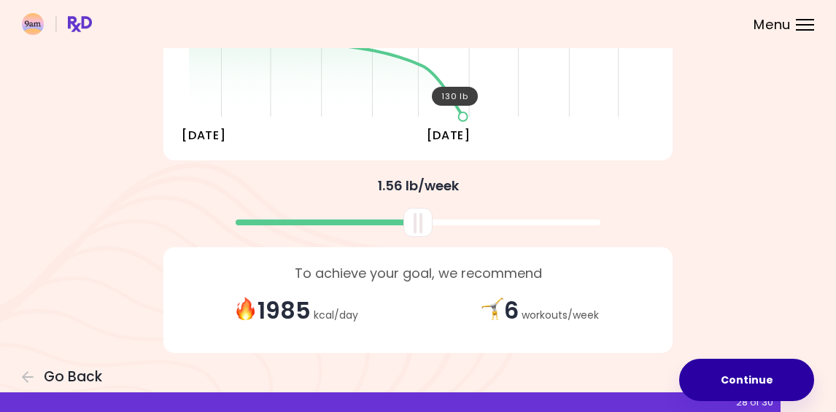
click at [768, 386] on button "Continue" at bounding box center [746, 380] width 135 height 42
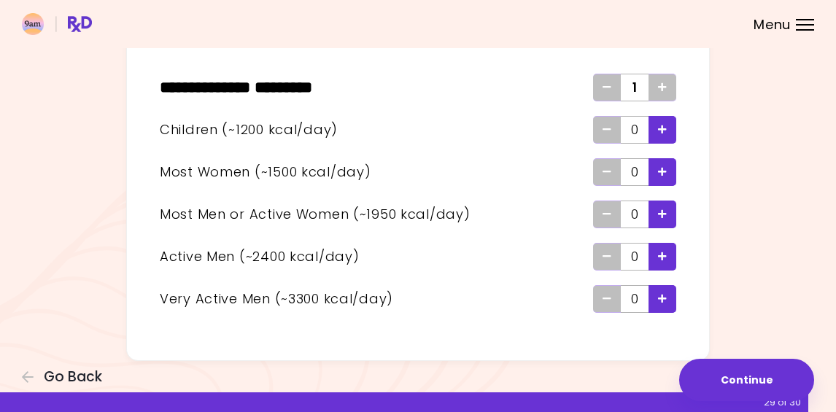
scroll to position [97, 0]
click at [666, 257] on icon "Add - Active Man" at bounding box center [662, 256] width 9 height 9
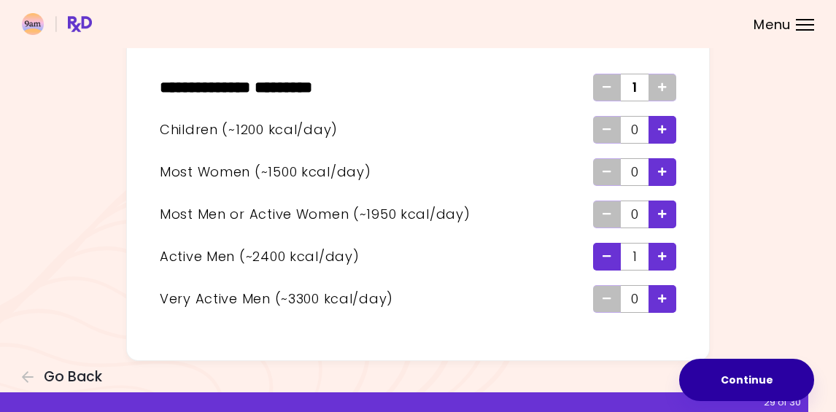
click at [718, 390] on button "Continue" at bounding box center [746, 380] width 135 height 42
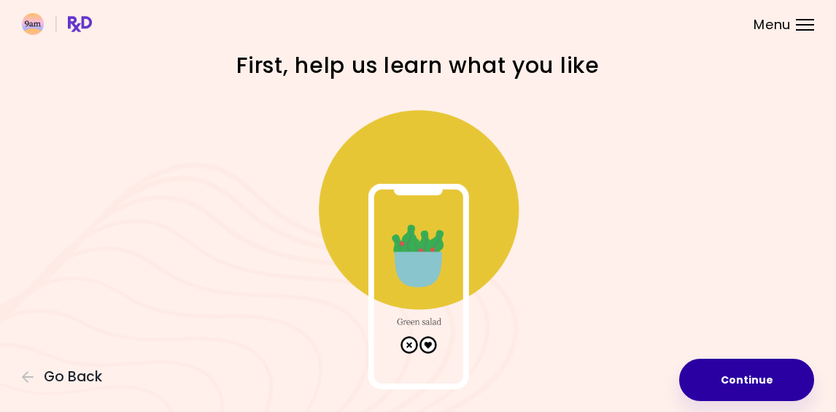
click at [762, 384] on button "Continue" at bounding box center [746, 380] width 135 height 42
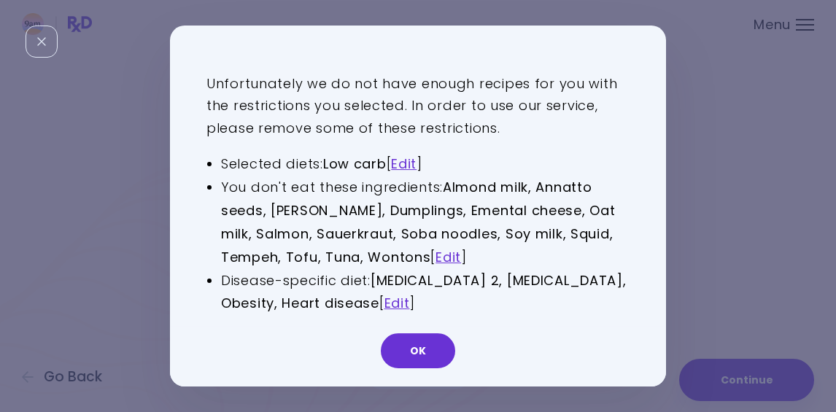
click at [416, 352] on button "OK" at bounding box center [418, 350] width 74 height 35
